Goal: Task Accomplishment & Management: Manage account settings

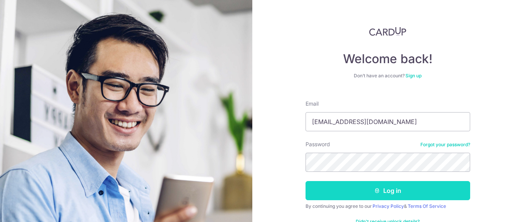
click at [345, 188] on button "Log in" at bounding box center [387, 190] width 165 height 19
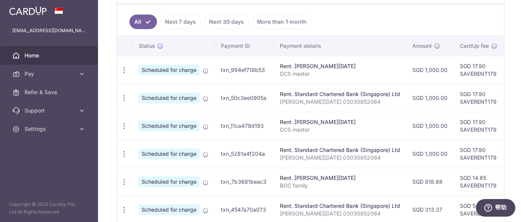
drag, startPoint x: 341, startPoint y: 152, endPoint x: 485, endPoint y: 145, distance: 143.6
click at [522, 162] on div "× Pause Schedule Pause all future payments in this series Pause just this one p…" at bounding box center [310, 111] width 425 height 222
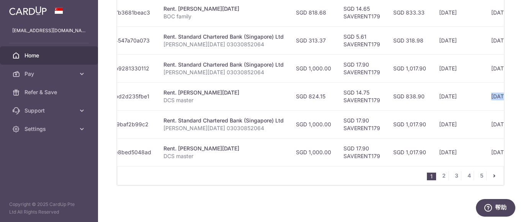
scroll to position [0, 197]
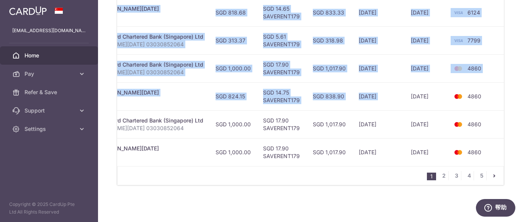
drag, startPoint x: 492, startPoint y: 96, endPoint x: 522, endPoint y: 98, distance: 29.9
click at [522, 98] on div "× Pause Schedule Pause all future payments in this series Pause just this one p…" at bounding box center [310, 111] width 425 height 222
click at [489, 106] on td "4860" at bounding box center [477, 96] width 58 height 28
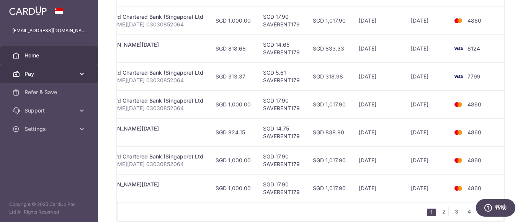
scroll to position [0, 0]
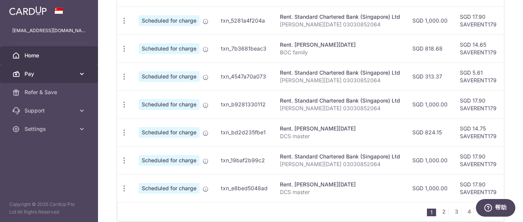
drag, startPoint x: 342, startPoint y: 78, endPoint x: 93, endPoint y: 79, distance: 248.7
click at [93, 79] on main "xiaoxuej@yahoo.com.sg Home Pay Payments Recipients Cards Refer & Save Support F…" at bounding box center [261, 111] width 523 height 222
click at [125, 74] on icon "button" at bounding box center [124, 77] width 8 height 8
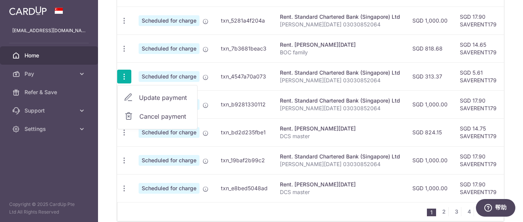
click at [158, 99] on span "Update payment" at bounding box center [165, 97] width 52 height 9
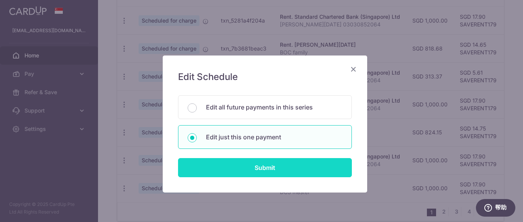
click at [256, 167] on input "Submit" at bounding box center [265, 167] width 174 height 19
radio input "true"
type input "313.37"
type input "[DATE]"
type input "[PERSON_NAME][DATE] 03030852064"
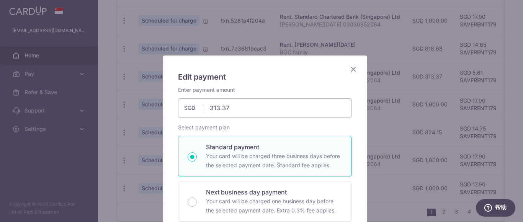
type input "SAVERENT179"
drag, startPoint x: 249, startPoint y: 108, endPoint x: 148, endPoint y: 86, distance: 103.7
click at [148, 86] on div "Edit payment By clicking apply, you will make changes to all payments to Standa…" at bounding box center [261, 111] width 523 height 222
type input "251.09"
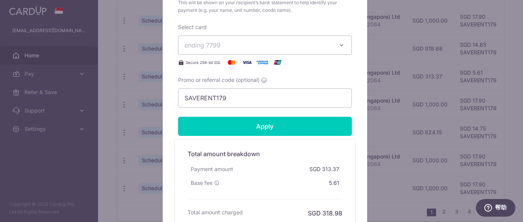
scroll to position [344, 0]
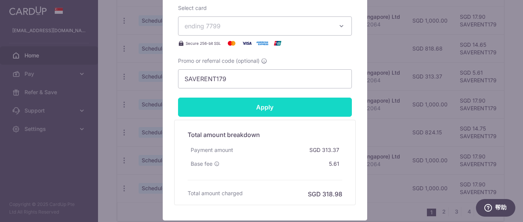
click at [282, 111] on input "Apply" at bounding box center [265, 107] width 174 height 19
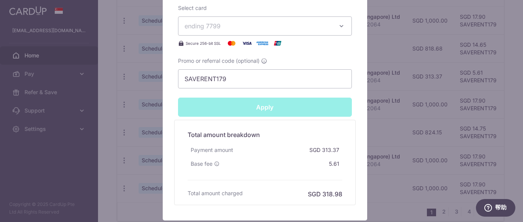
type input "Successfully Applied"
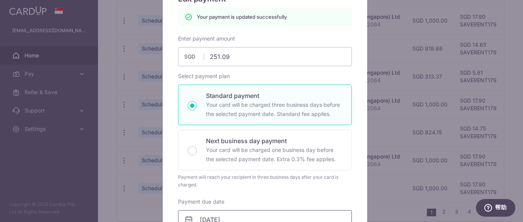
scroll to position [65, 0]
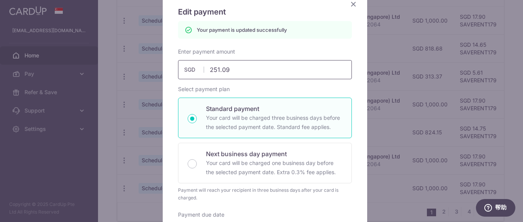
click at [247, 74] on input "251.09" at bounding box center [265, 69] width 174 height 19
type input "251.1"
type input "Apply"
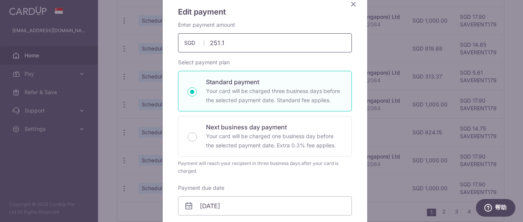
scroll to position [333, 0]
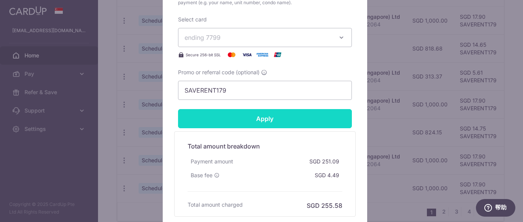
type input "251.10"
click at [287, 115] on input "Apply" at bounding box center [265, 118] width 174 height 19
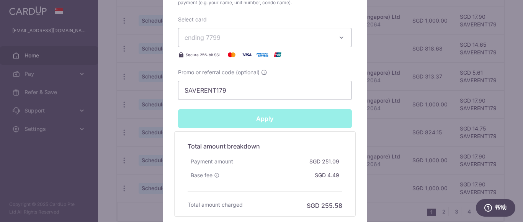
type input "Successfully Applied"
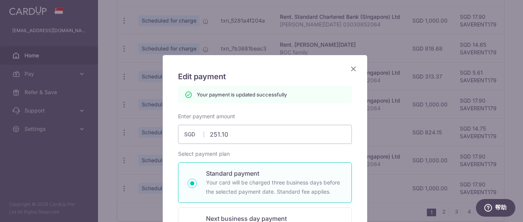
scroll to position [0, 0]
drag, startPoint x: 349, startPoint y: 68, endPoint x: 315, endPoint y: 96, distance: 44.0
click at [349, 68] on icon "Close" at bounding box center [353, 69] width 9 height 10
